Goal: Navigation & Orientation: Find specific page/section

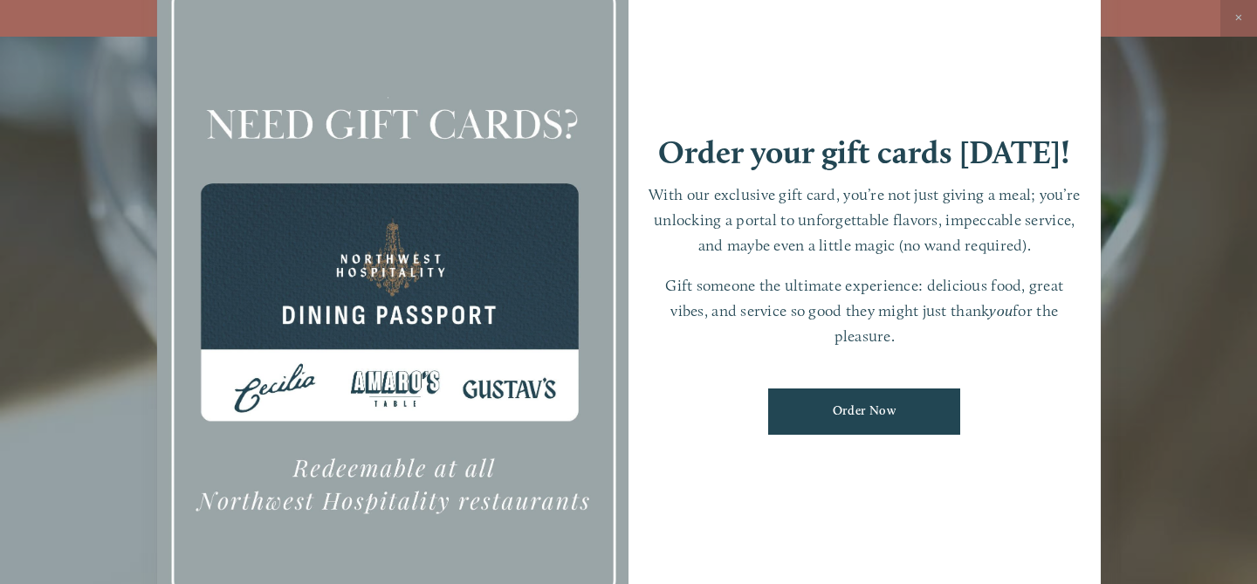
scroll to position [37, 0]
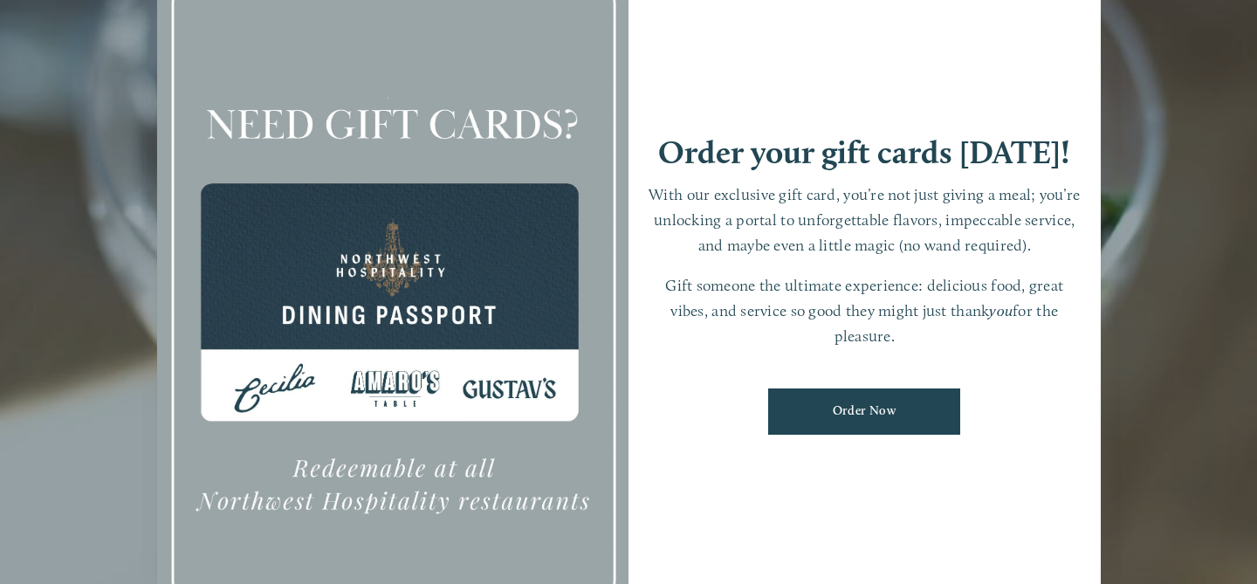
click at [400, 382] on div at bounding box center [393, 292] width 472 height 661
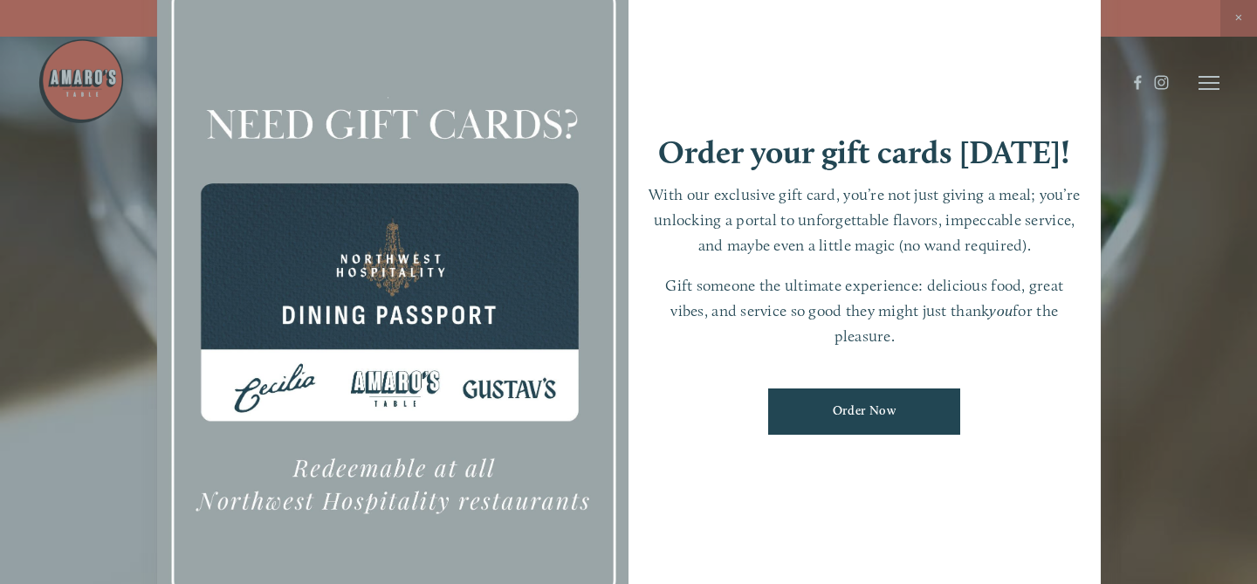
click at [1215, 86] on div at bounding box center [628, 292] width 1257 height 584
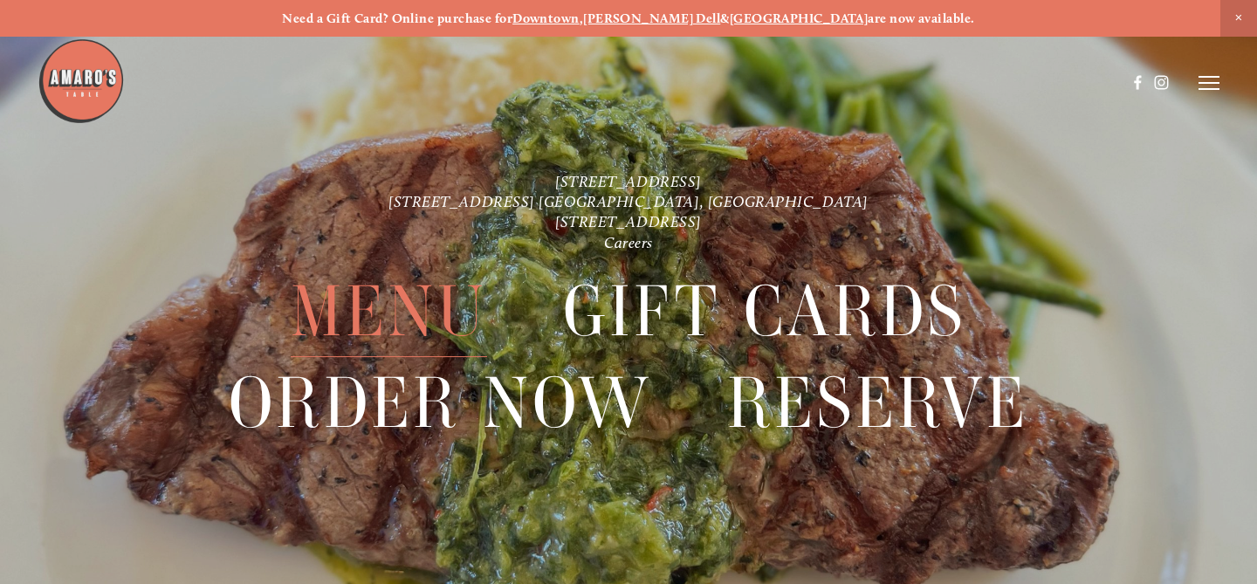
click at [402, 309] on span "Menu" at bounding box center [389, 311] width 196 height 91
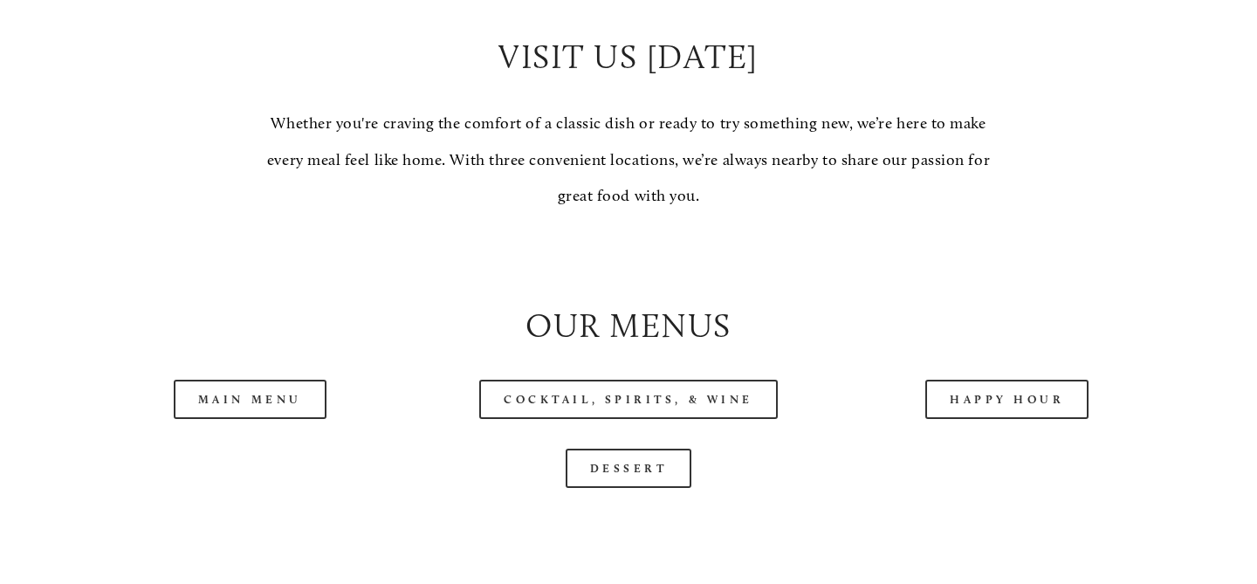
scroll to position [1528, 0]
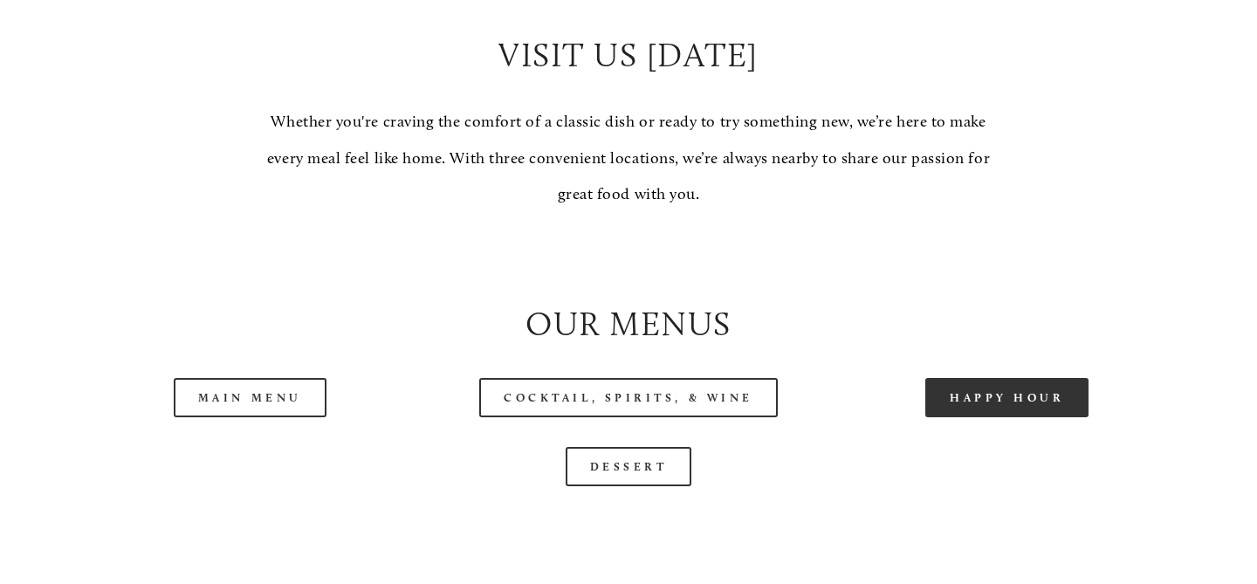
click at [1010, 381] on link "Happy Hour" at bounding box center [1007, 397] width 164 height 39
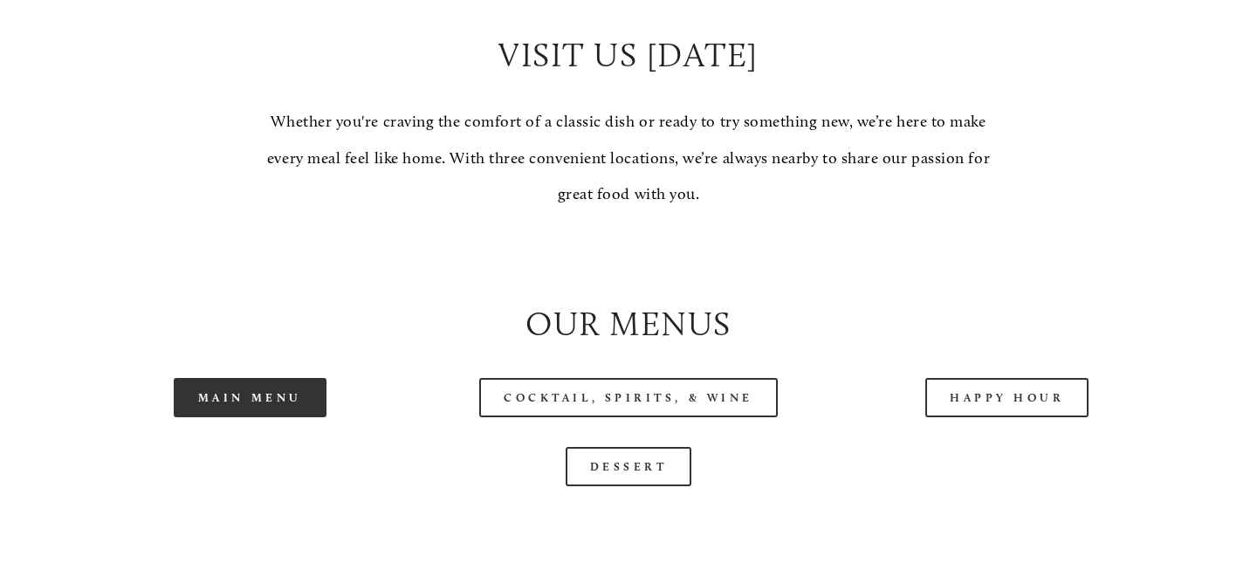
click at [293, 395] on link "Main Menu" at bounding box center [250, 397] width 153 height 39
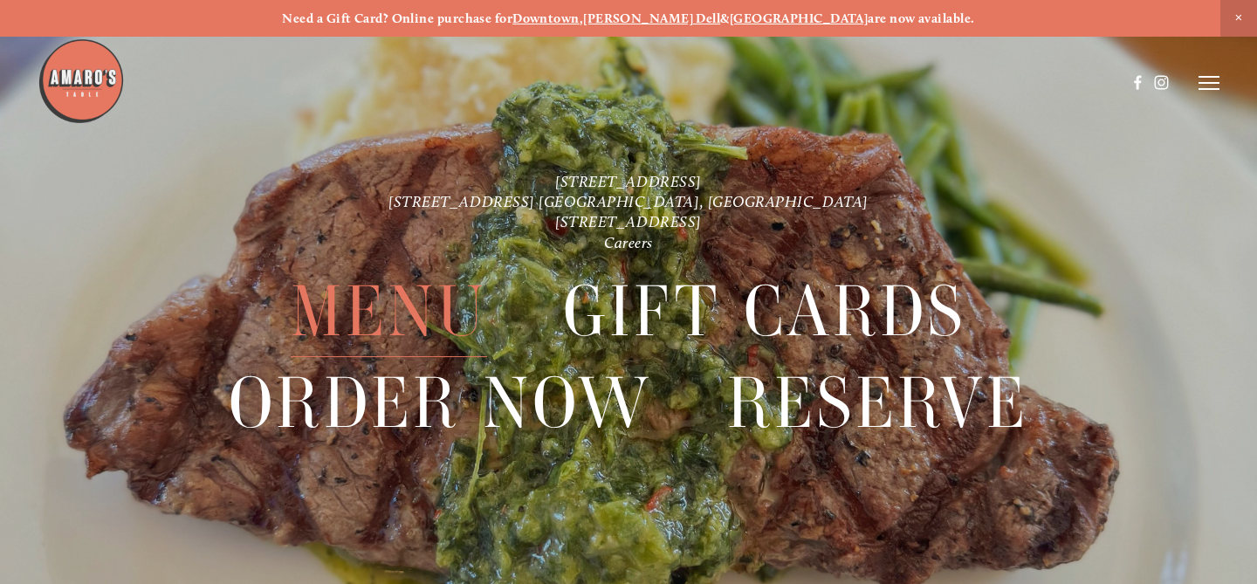
click at [376, 318] on span "Menu" at bounding box center [389, 311] width 196 height 91
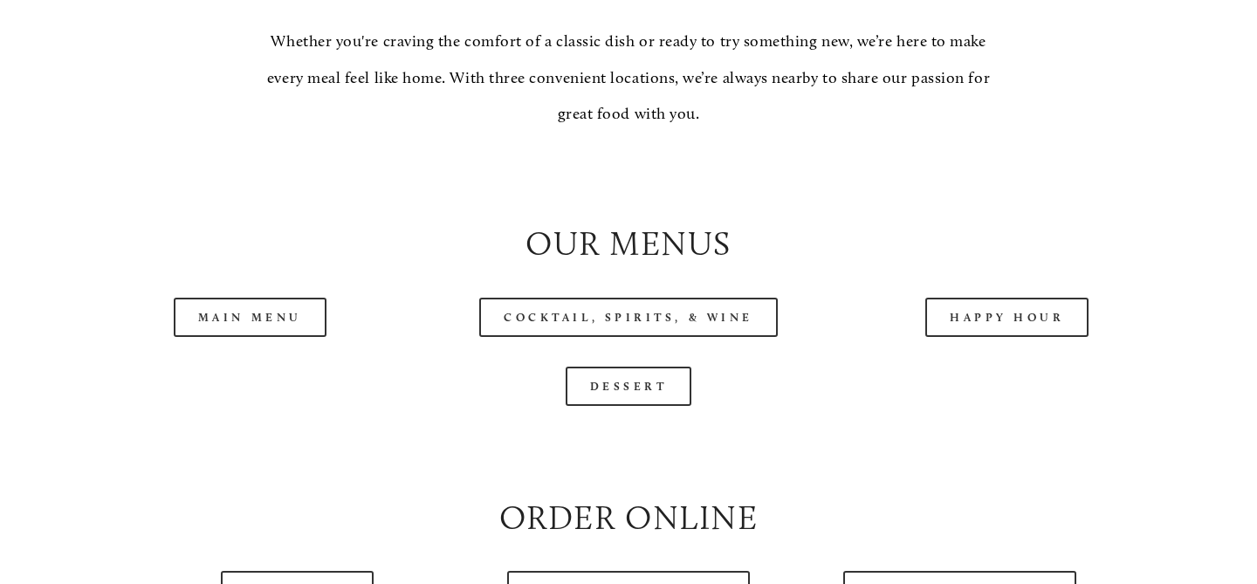
scroll to position [1767, 0]
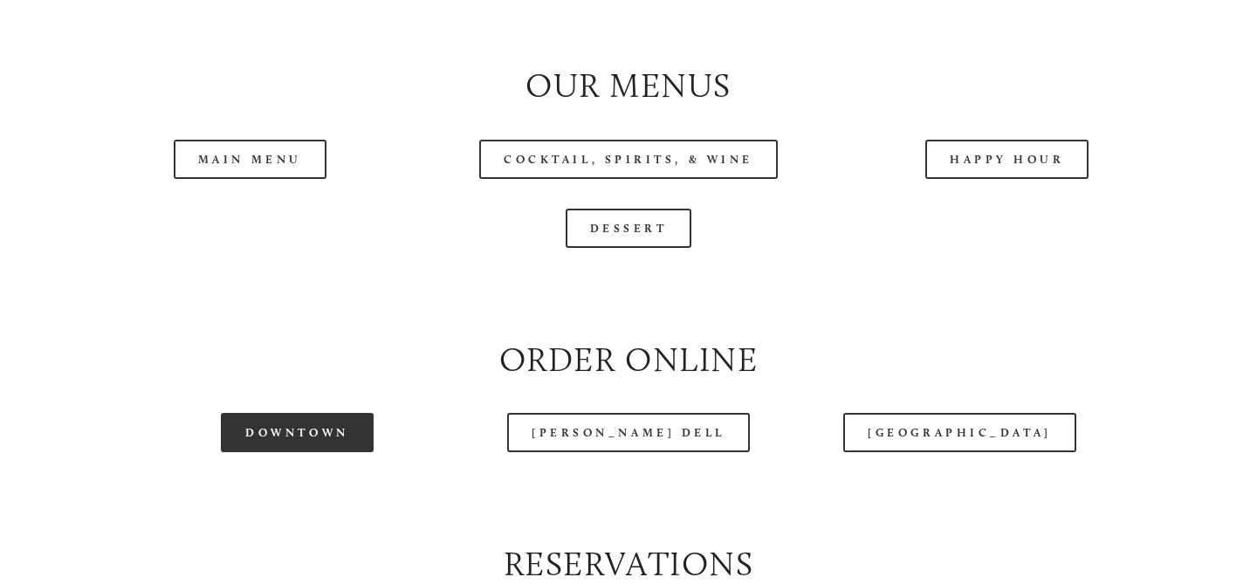
click at [301, 430] on link "Downtown" at bounding box center [297, 432] width 152 height 39
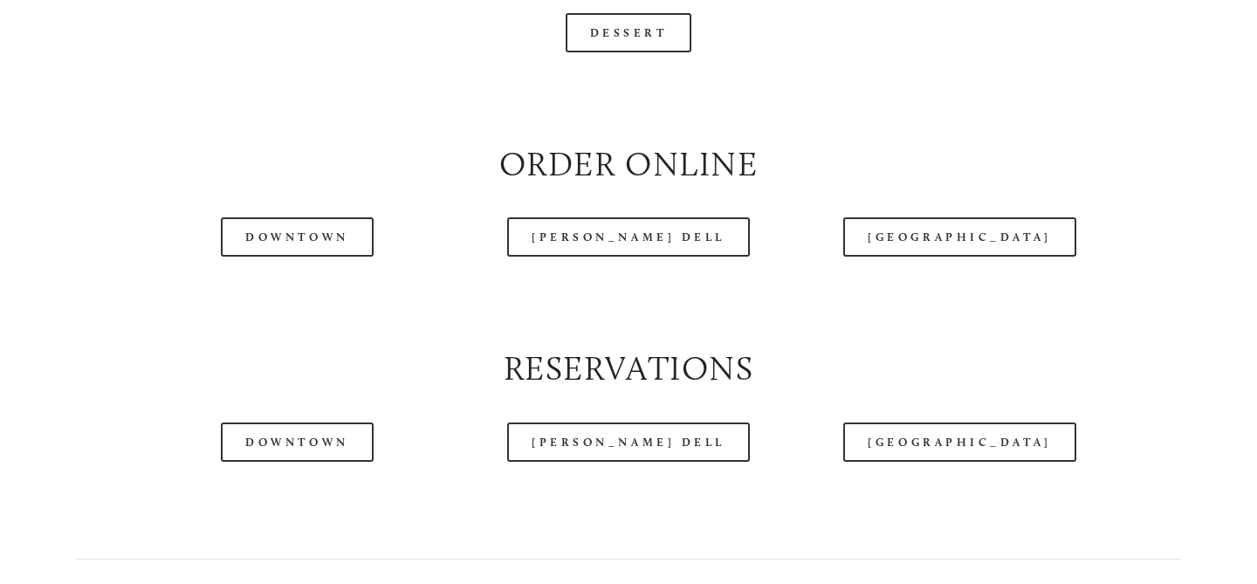
scroll to position [1995, 0]
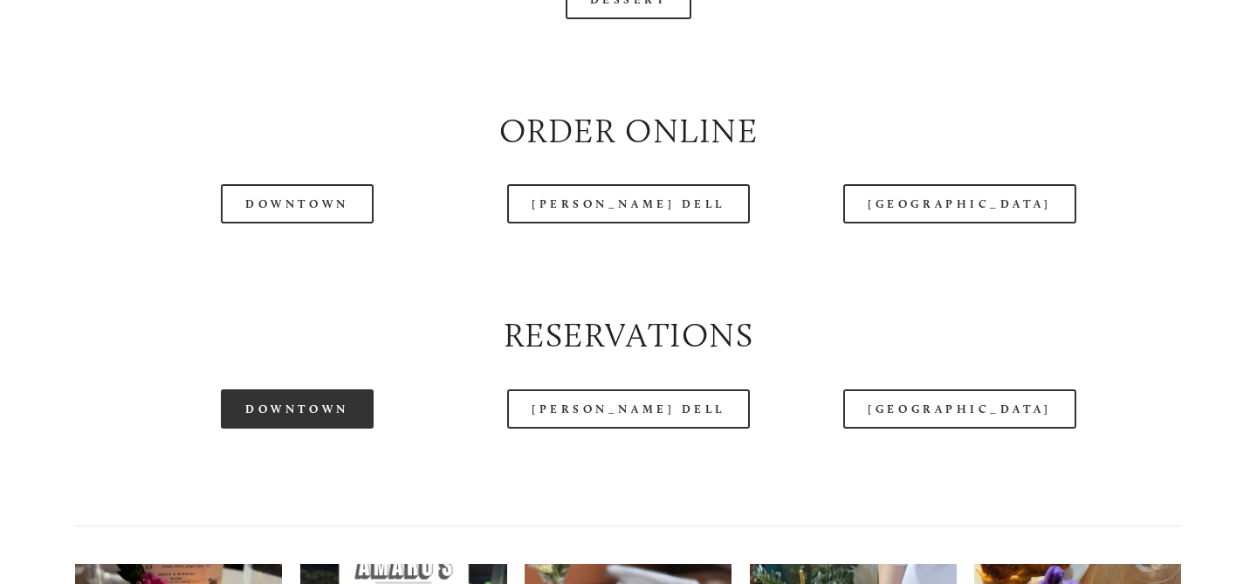
click at [351, 405] on link "Downtown" at bounding box center [297, 408] width 152 height 39
click at [1121, 68] on div at bounding box center [582, 39] width 1088 height 90
